Goal: Task Accomplishment & Management: Use online tool/utility

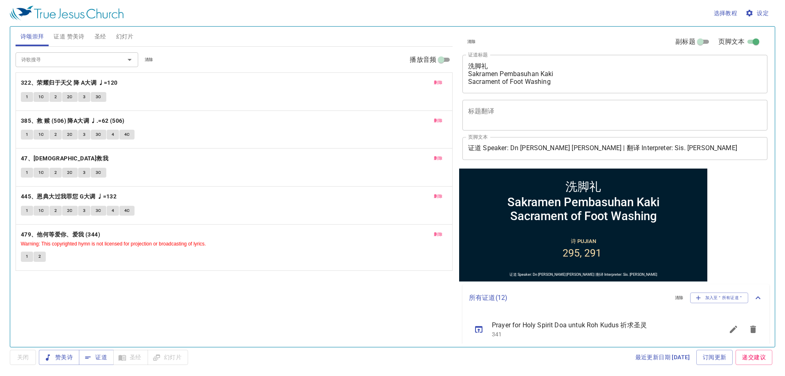
click at [439, 83] on span "删除" at bounding box center [438, 82] width 9 height 7
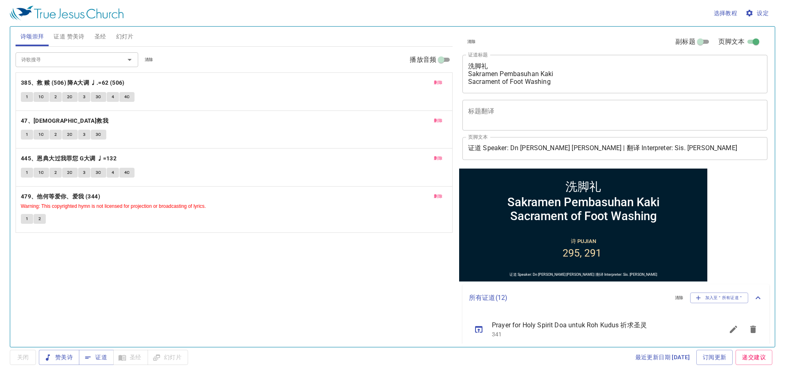
click at [439, 83] on span "删除" at bounding box center [438, 82] width 9 height 7
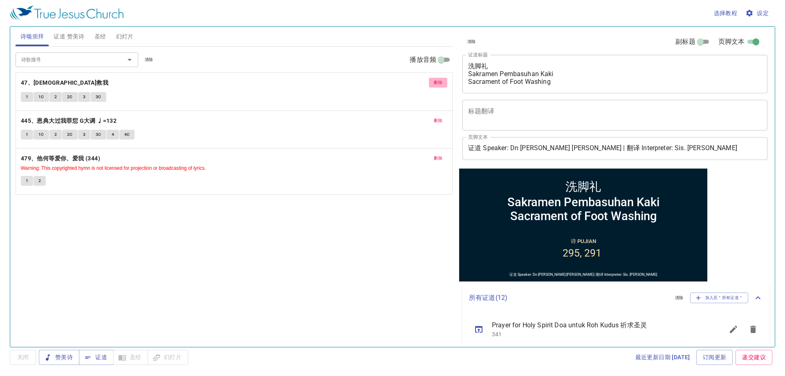
click at [439, 83] on span "删除" at bounding box center [438, 82] width 9 height 7
click at [439, 117] on span "删除" at bounding box center [438, 120] width 9 height 7
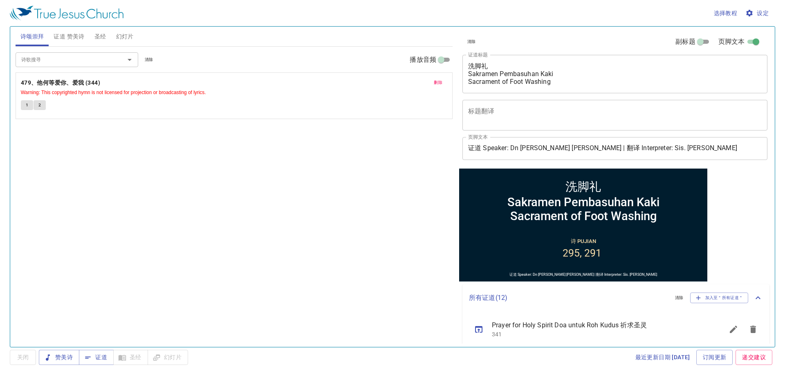
click at [439, 83] on span "删除" at bounding box center [438, 82] width 9 height 7
click at [93, 58] on input "诗歌搜寻" at bounding box center [65, 59] width 94 height 9
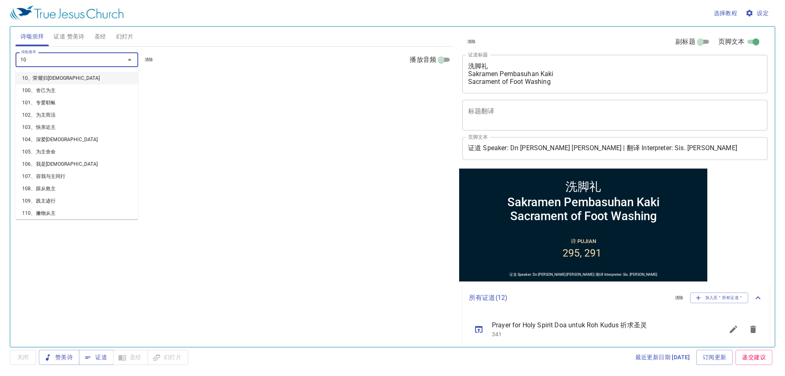
type input "104"
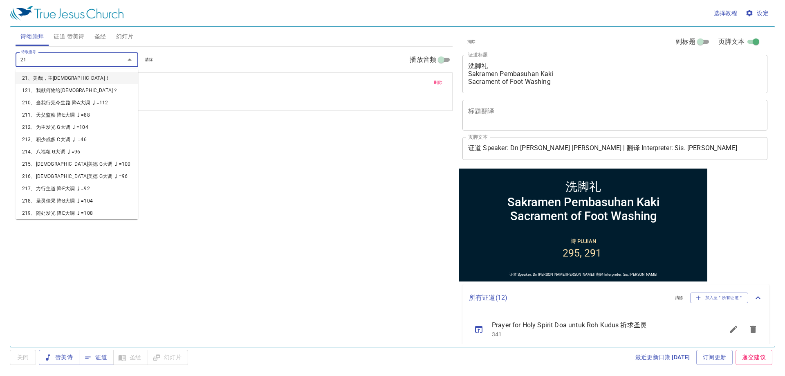
type input "214"
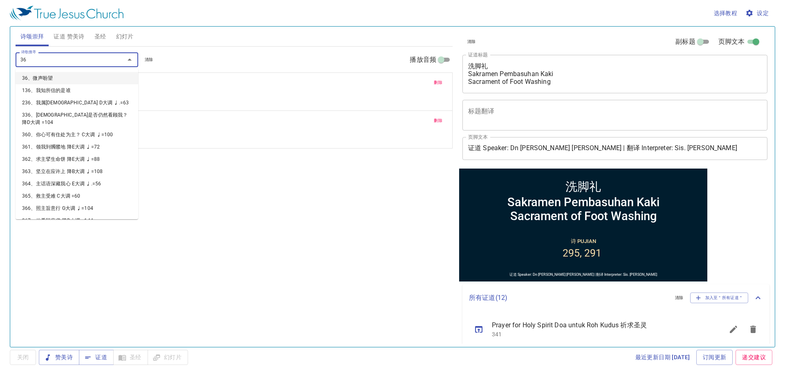
type input "364"
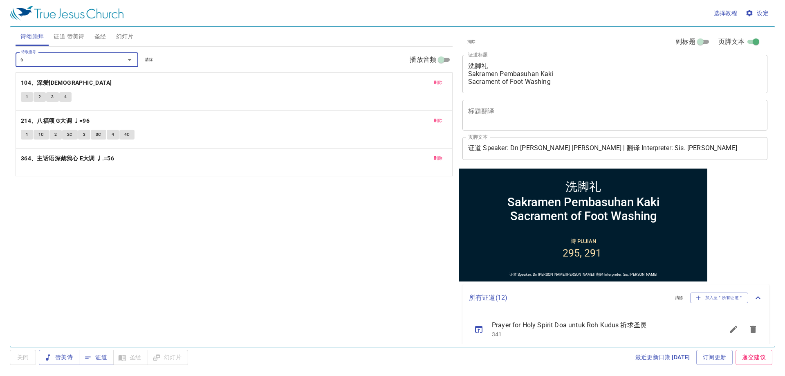
type input "65"
click at [99, 38] on span "[DEMOGRAPHIC_DATA]" at bounding box center [100, 36] width 12 height 10
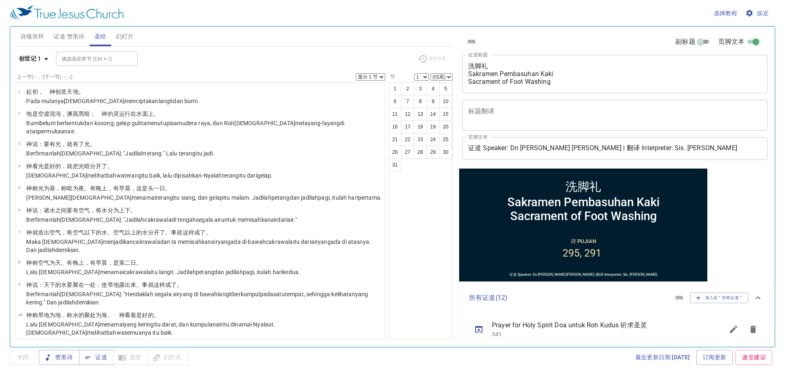
click at [74, 38] on span "证道 赞美诗" at bounding box center [69, 36] width 31 height 10
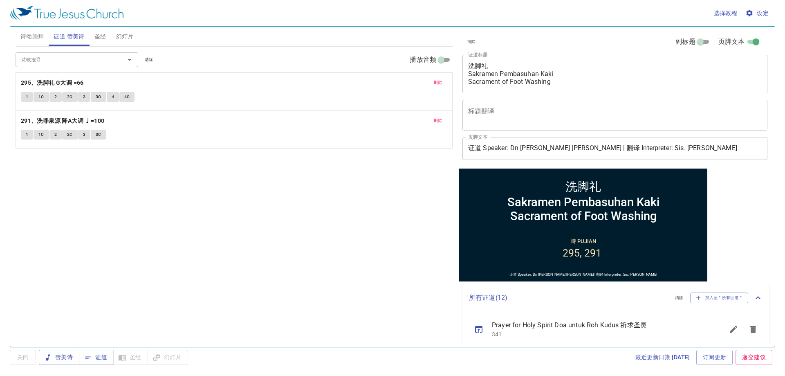
click at [440, 79] on span "删除" at bounding box center [438, 82] width 9 height 7
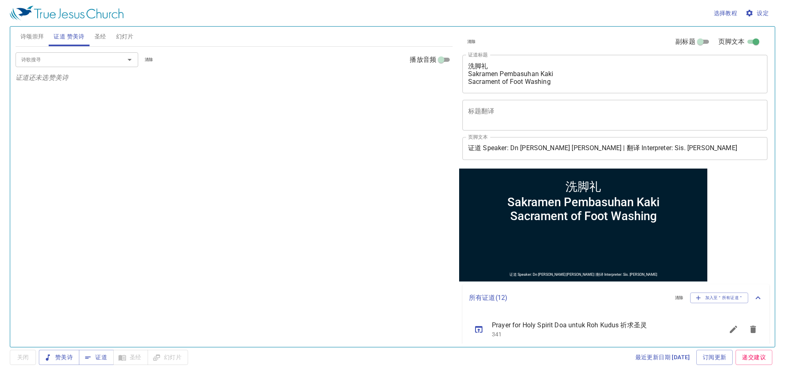
click at [524, 72] on textarea "洗脚礼 Sakramen Pembasuhan Kaki Sacrament of Foot Washing" at bounding box center [614, 73] width 293 height 23
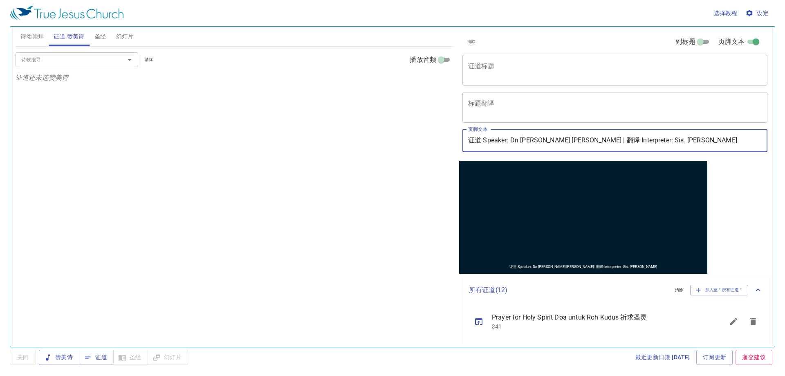
drag, startPoint x: 618, startPoint y: 142, endPoint x: 668, endPoint y: 126, distance: 52.0
click at [668, 126] on div "页脚文本 证道 Speaker: Dn John Chen | 翻译 Interpreter: Sis. Mei Yi 页脚文本" at bounding box center [611, 140] width 305 height 29
click at [519, 139] on input "证道 Speaker: Dn John Chen | 翻译 Interpreter: Bro. Brandon Lim" at bounding box center [614, 140] width 305 height 23
type input "证道 Speaker: Dn. [PERSON_NAME] [PERSON_NAME] | 翻译 Interpreter: Bro. [PERSON_NAME]"
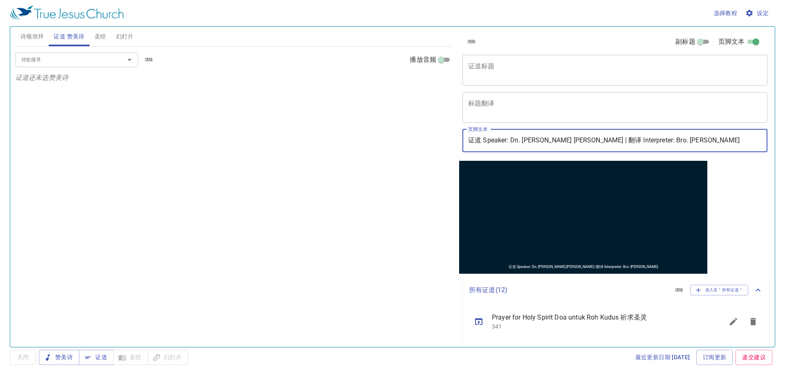
click at [367, 172] on div "诗歌搜寻 诗歌搜寻 清除 播放音频 证道还未选赞美诗" at bounding box center [234, 193] width 437 height 293
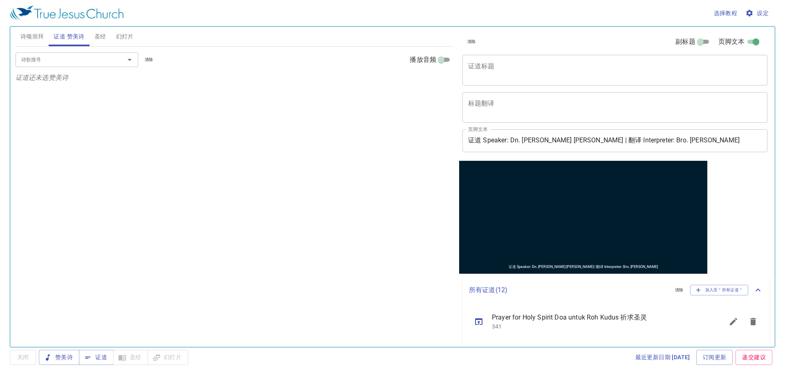
drag, startPoint x: 113, startPoint y: 50, endPoint x: 119, endPoint y: 34, distance: 17.7
click at [114, 50] on div "诗歌搜寻 诗歌搜寻 清除 播放音频" at bounding box center [234, 60] width 437 height 26
click at [119, 33] on span "幻灯片" at bounding box center [125, 36] width 18 height 10
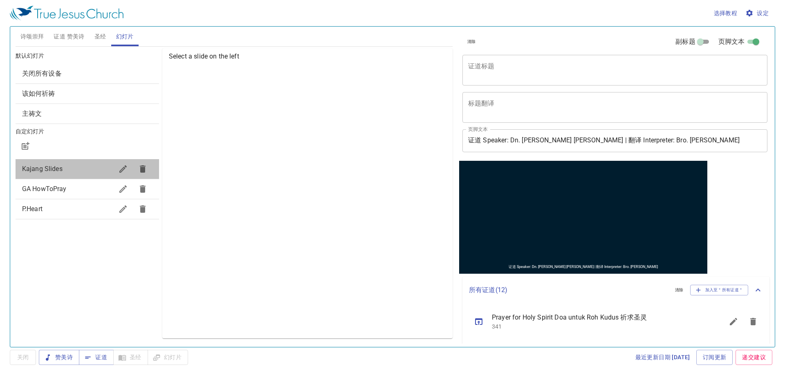
click at [40, 172] on span "Kajang Slides" at bounding box center [42, 169] width 40 height 8
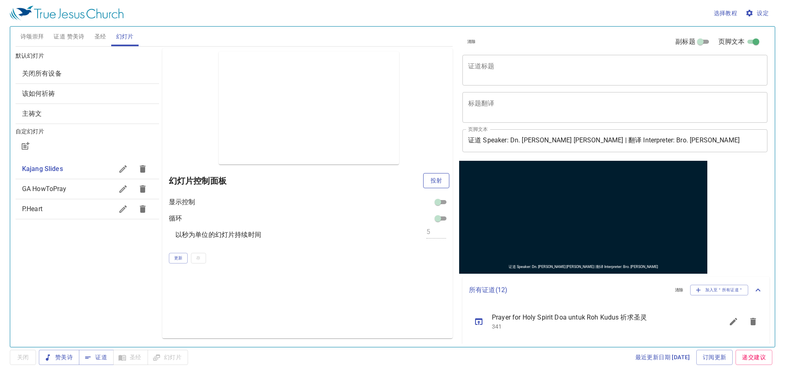
click at [436, 179] on span "投射" at bounding box center [435, 180] width 13 height 10
click at [76, 301] on div "默认幻灯片 关闭所有设备 该如何祈祷 主祷文 自定幻灯片 Kajang Slides GA HowToPray P.Heart" at bounding box center [87, 193] width 147 height 293
click at [107, 31] on button "圣经" at bounding box center [100, 37] width 22 height 20
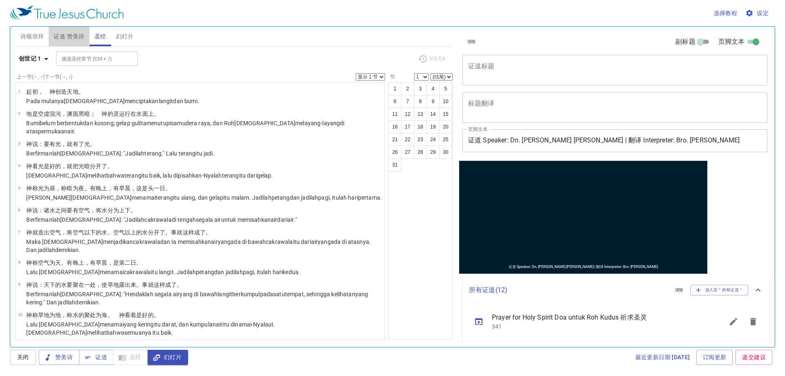
click at [79, 36] on span "证道 赞美诗" at bounding box center [69, 36] width 31 height 10
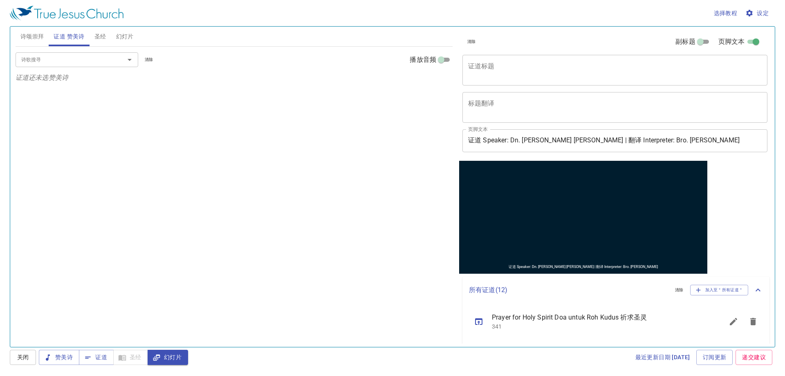
click at [101, 30] on button "圣经" at bounding box center [100, 37] width 22 height 20
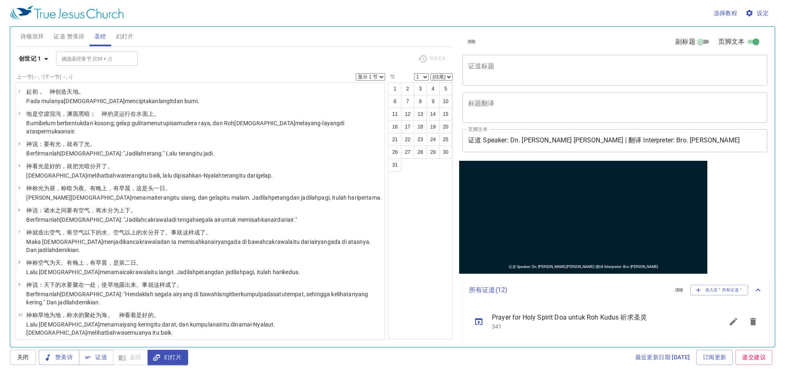
click at [750, 7] on button "设定" at bounding box center [757, 13] width 28 height 15
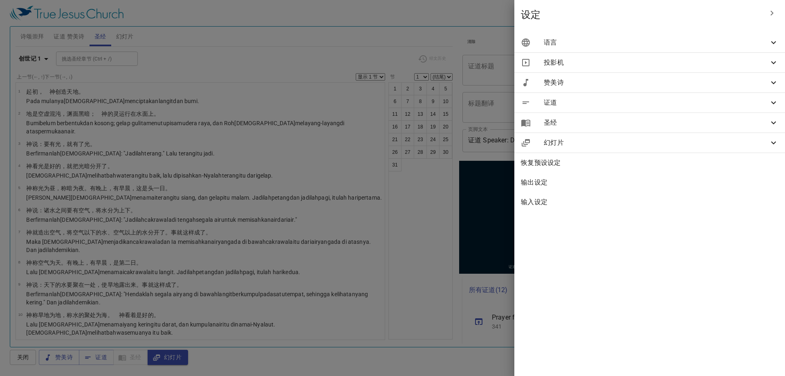
click at [747, 36] on div "语言" at bounding box center [649, 43] width 271 height 20
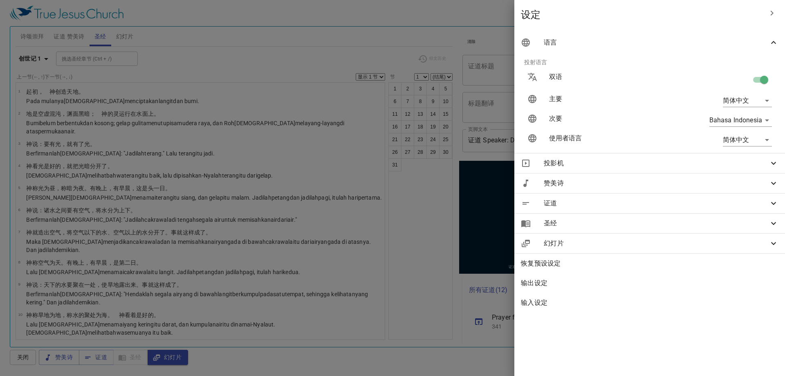
click at [742, 120] on body "选择教程 设定 诗颂崇拜 证道 赞美诗 圣经 幻灯片 诗歌搜寻 诗歌搜寻 清除 播放音频 删除 104、深爱耶稣 1 2 3 4 删除 214、八福颂 G大调…" at bounding box center [392, 188] width 785 height 376
click at [727, 116] on li "English" at bounding box center [742, 120] width 66 height 15
type input "en"
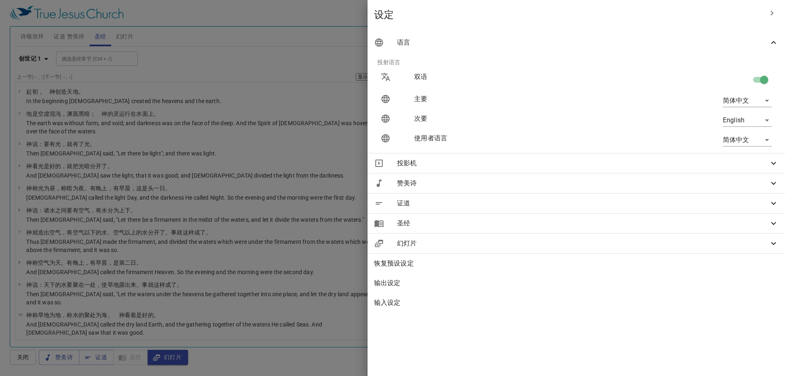
click at [407, 35] on div at bounding box center [392, 188] width 785 height 376
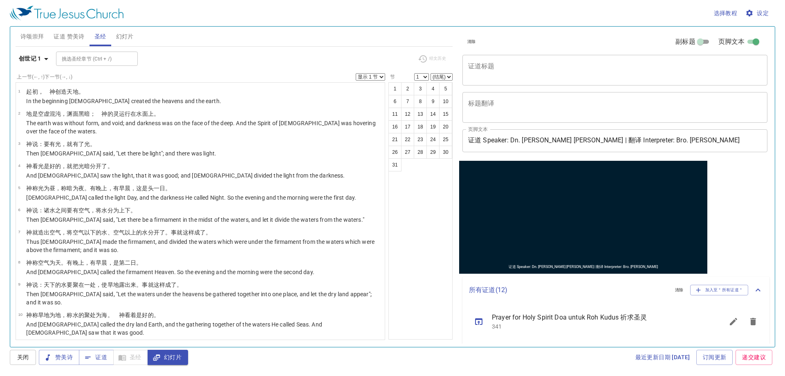
click at [58, 38] on span "证道 赞美诗" at bounding box center [69, 36] width 31 height 10
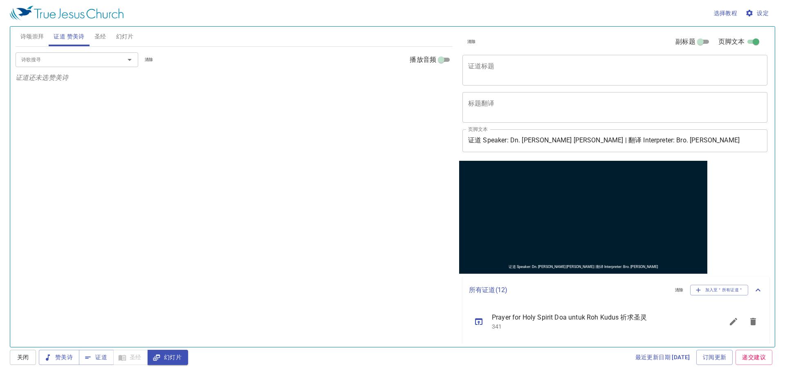
click at [39, 42] on button "诗颂崇拜" at bounding box center [33, 37] width 34 height 20
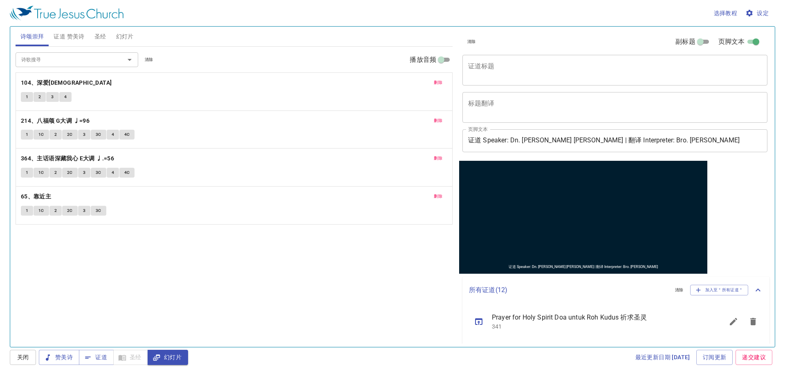
click at [89, 275] on div "诗歌搜寻 诗歌搜寻 清除 播放音频 删除 104、深爱耶稣 1 2 3 4 删除 214、八福颂 G大调 ♩=96 1 1C 2 2C 3 3C 4 4C 删…" at bounding box center [234, 193] width 437 height 293
click at [67, 32] on span "证道 赞美诗" at bounding box center [69, 36] width 31 height 10
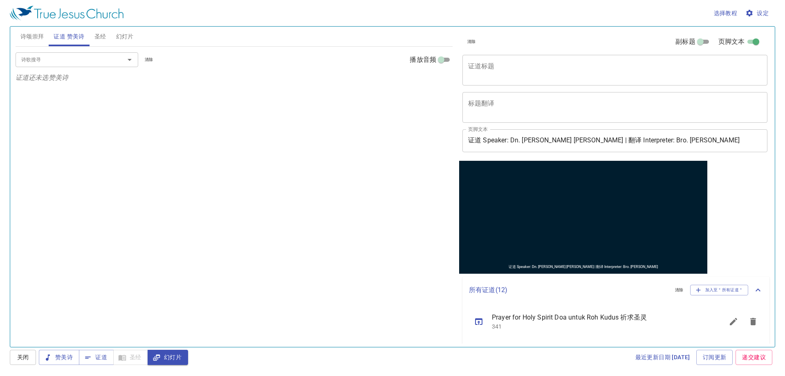
click at [58, 55] on input "诗歌搜寻" at bounding box center [65, 59] width 94 height 9
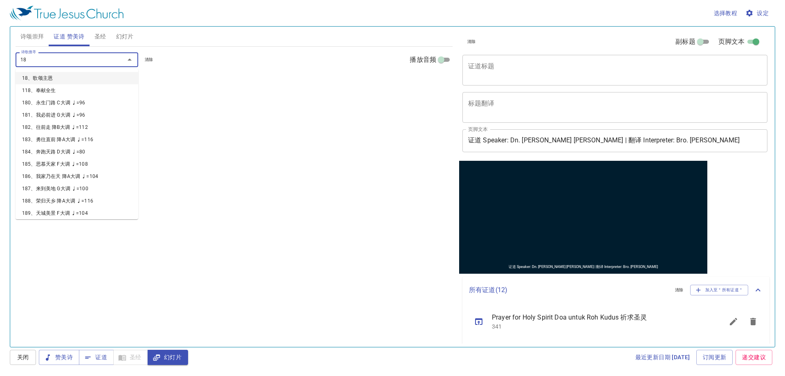
type input "185"
type input "252"
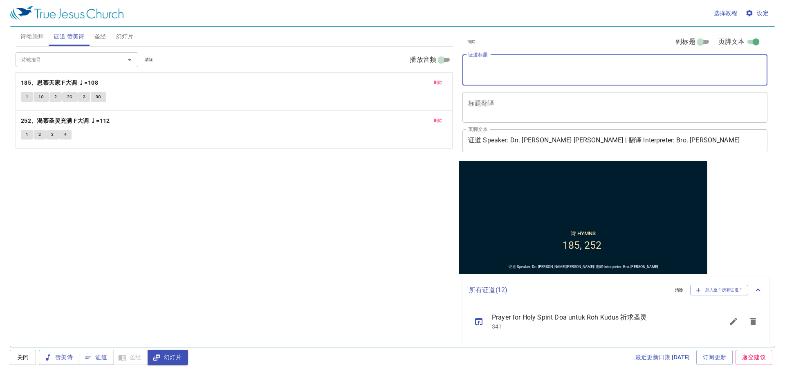
click at [501, 69] on textarea "证道标题" at bounding box center [614, 70] width 293 height 16
click at [501, 69] on textarea "信而要仰" at bounding box center [614, 70] width 293 height 16
type textarea "信而要仰"
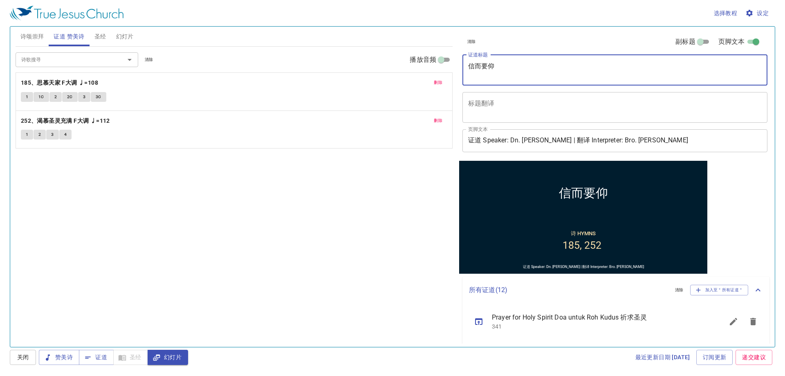
click at [507, 68] on textarea "信而要仰" at bounding box center [614, 70] width 293 height 16
click at [517, 63] on textarea "信而要仰" at bounding box center [614, 70] width 293 height 16
click at [521, 67] on textarea "信而要仰" at bounding box center [614, 70] width 293 height 16
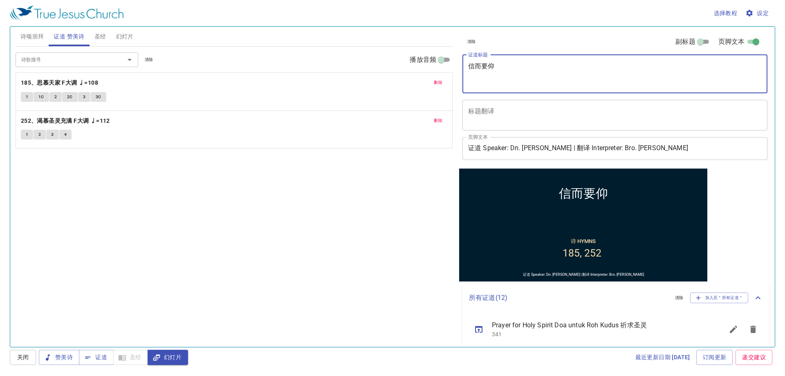
paste textarea "Believe — and revere"
type textarea "信而要仰 Believe and Revere"
click at [331, 230] on div "诗歌搜寻 诗歌搜寻 清除 播放音频 删除 185、思慕天家 F大调 ♩=108 1 1C 2 2C 3 3C 删除 252、渴慕圣灵充满 F大调 ♩=112 …" at bounding box center [234, 193] width 437 height 293
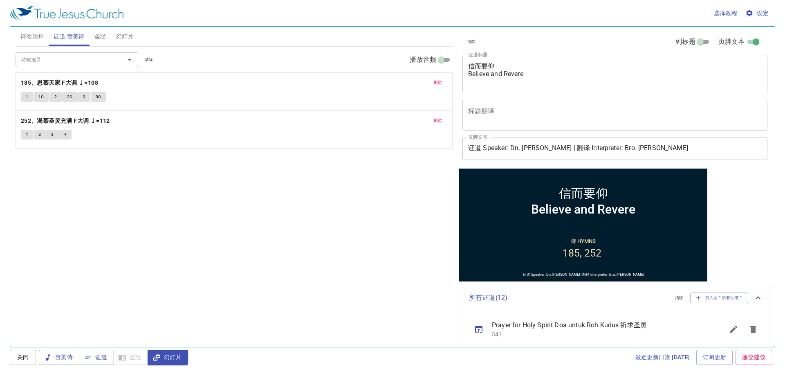
click at [331, 230] on div "诗歌搜寻 诗歌搜寻 清除 播放音频 删除 185、思慕天家 F大调 ♩=108 1 1C 2 2C 3 3C 删除 252、渴慕圣灵充满 F大调 ♩=112 …" at bounding box center [234, 193] width 437 height 293
click at [38, 35] on span "诗颂崇拜" at bounding box center [32, 36] width 24 height 10
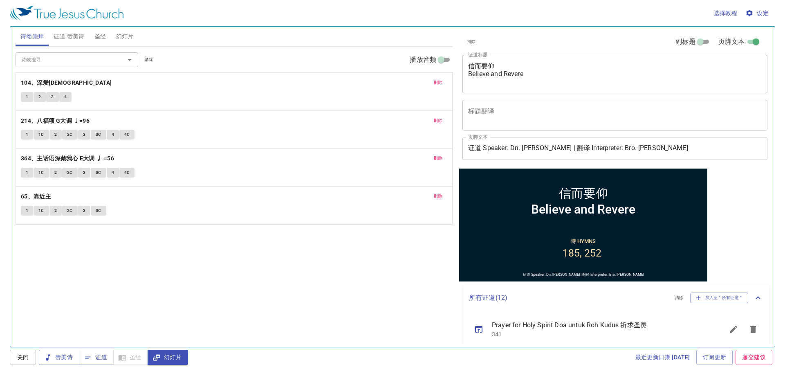
click at [154, 297] on div "诗歌搜寻 诗歌搜寻 清除 播放音频 删除 104、深爱耶稣 1 2 3 4 删除 214、八福颂 G大调 ♩=96 1 1C 2 2C 3 3C 4 4C 删…" at bounding box center [234, 193] width 437 height 293
click at [155, 296] on div "诗歌搜寻 诗歌搜寻 清除 播放音频 删除 104、深爱耶稣 1 2 3 4 删除 214、八福颂 G大调 ♩=96 1 1C 2 2C 3 3C 4 4C 删…" at bounding box center [234, 193] width 437 height 293
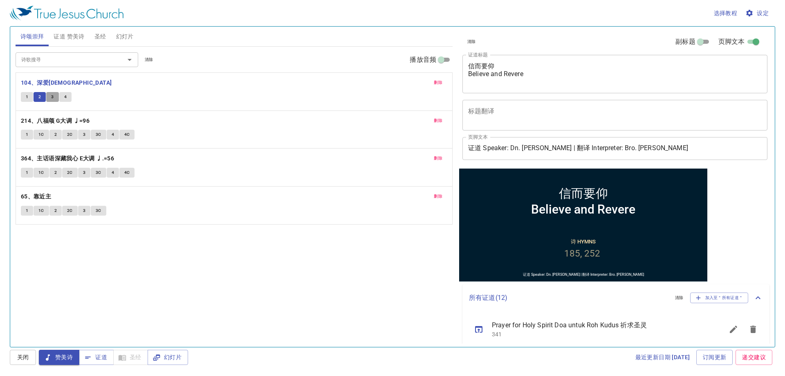
click at [47, 96] on button "3" at bounding box center [52, 97] width 12 height 10
click at [66, 116] on b "214、八福颂 G大调 ♩=96" at bounding box center [55, 121] width 69 height 10
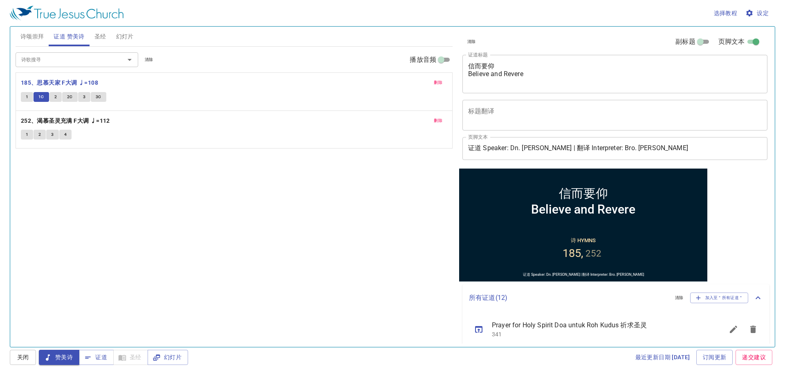
scroll to position [16, 0]
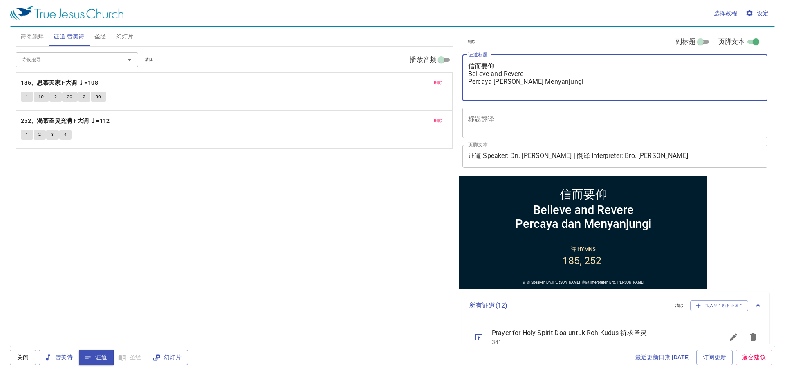
scroll to position [16, 0]
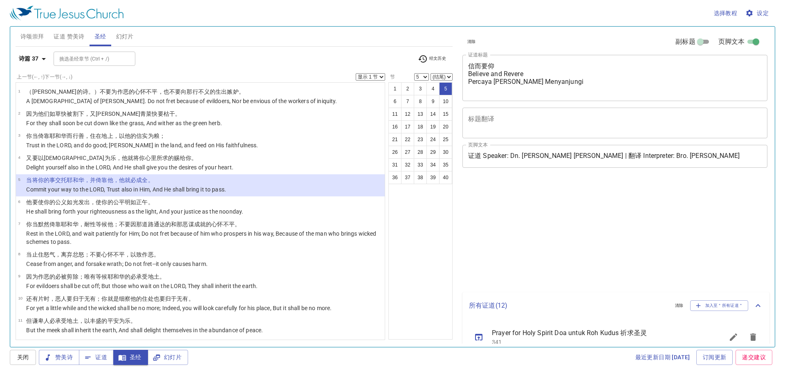
select select "5"
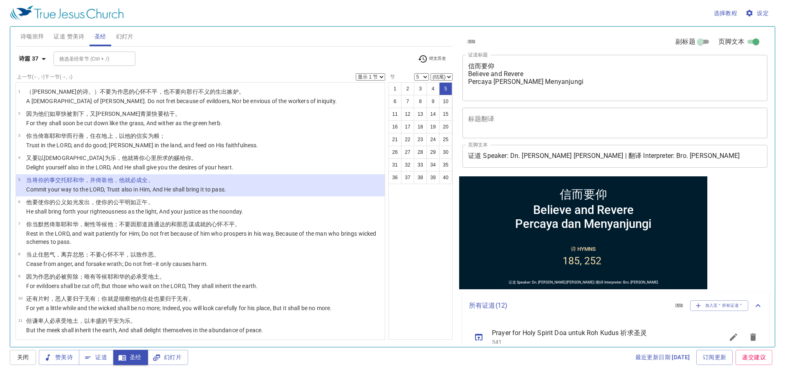
scroll to position [16, 0]
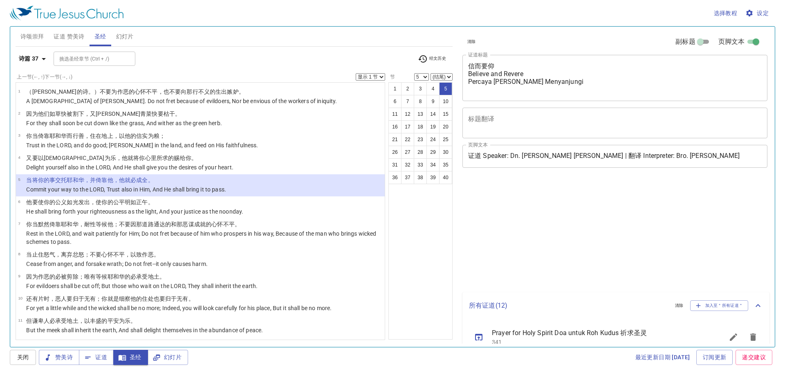
select select "5"
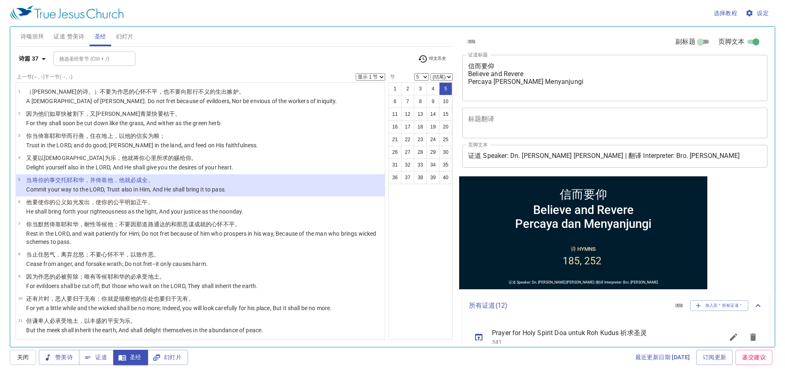
scroll to position [16, 0]
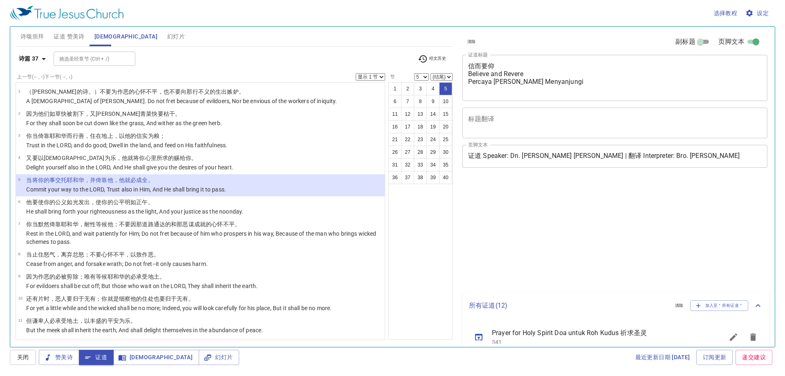
select select "5"
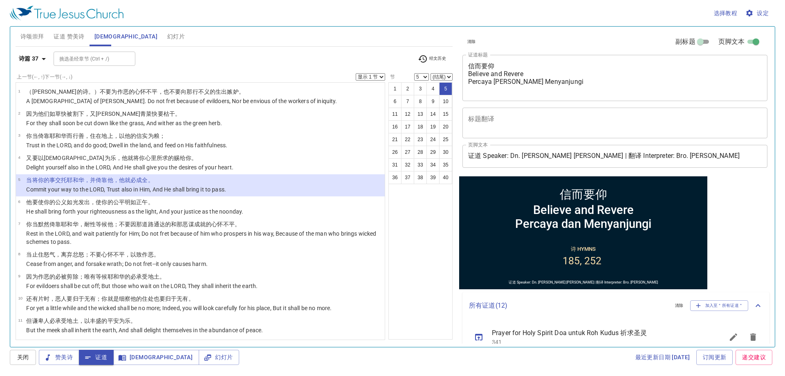
scroll to position [16, 0]
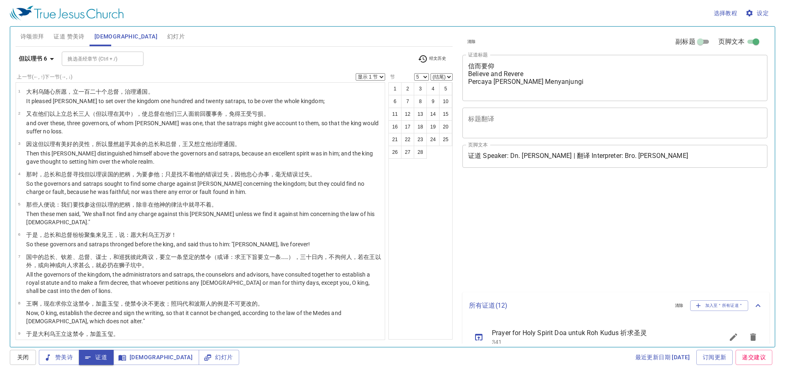
select select "5"
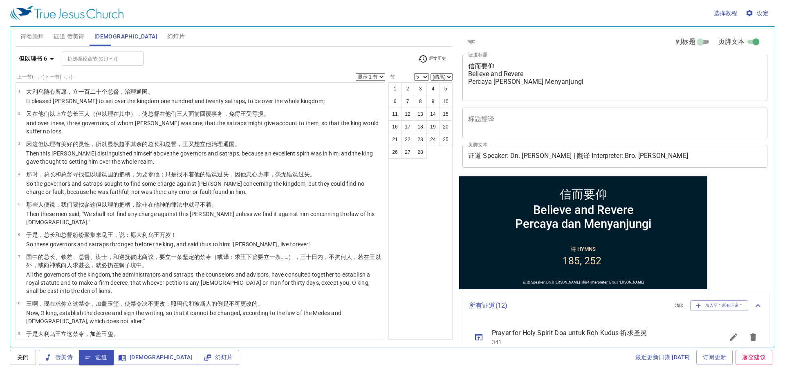
scroll to position [16, 0]
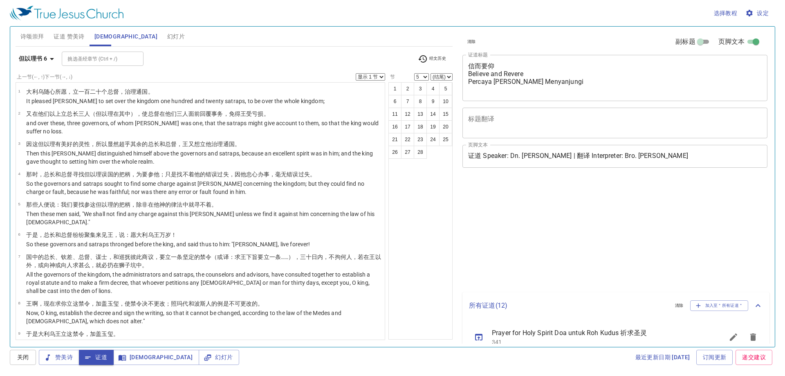
select select "5"
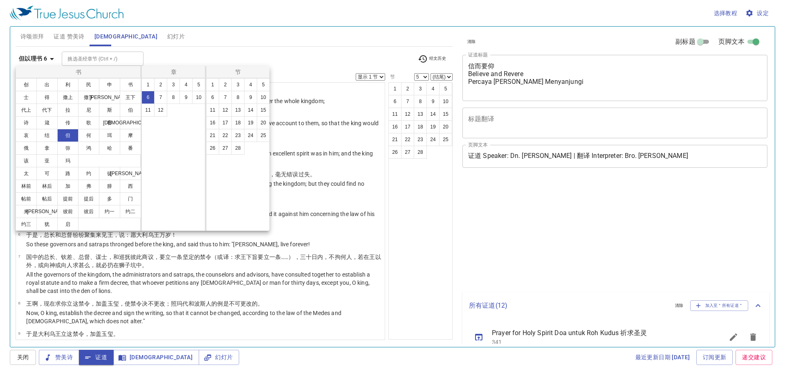
select select "5"
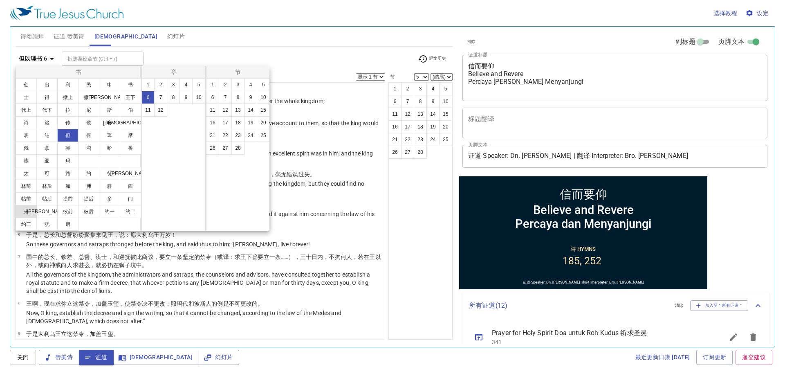
click at [24, 210] on button "来" at bounding box center [26, 211] width 21 height 13
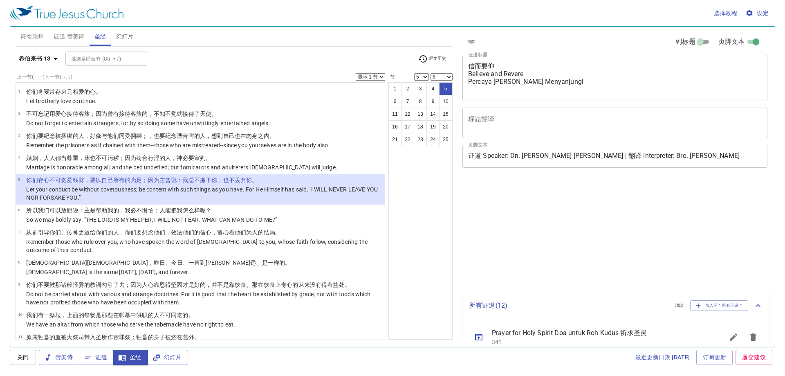
select select "5"
select select "6"
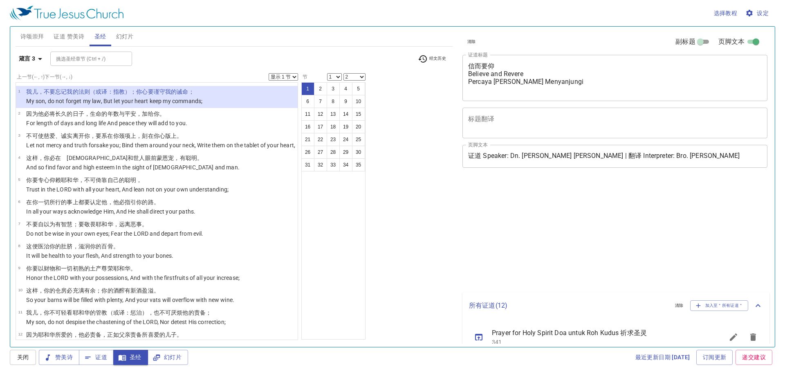
select select "2"
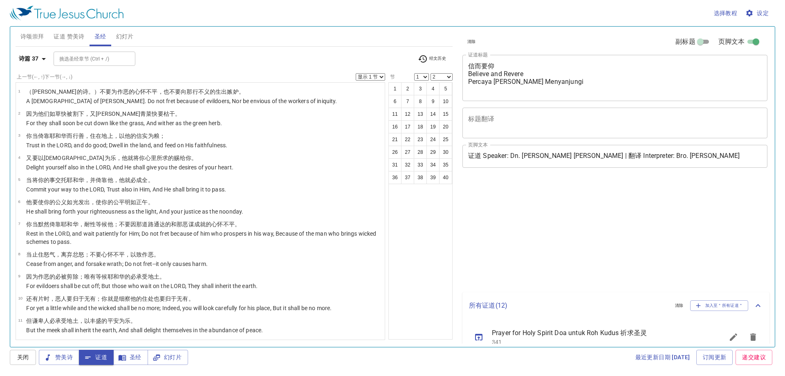
select select "2"
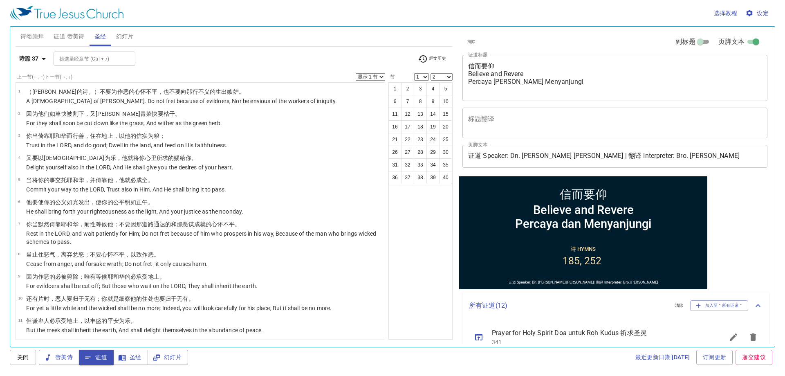
click at [74, 33] on span "证道 赞美诗" at bounding box center [69, 36] width 31 height 10
click at [73, 39] on span "证道 赞美诗" at bounding box center [69, 36] width 31 height 10
